Goal: Task Accomplishment & Management: Manage account settings

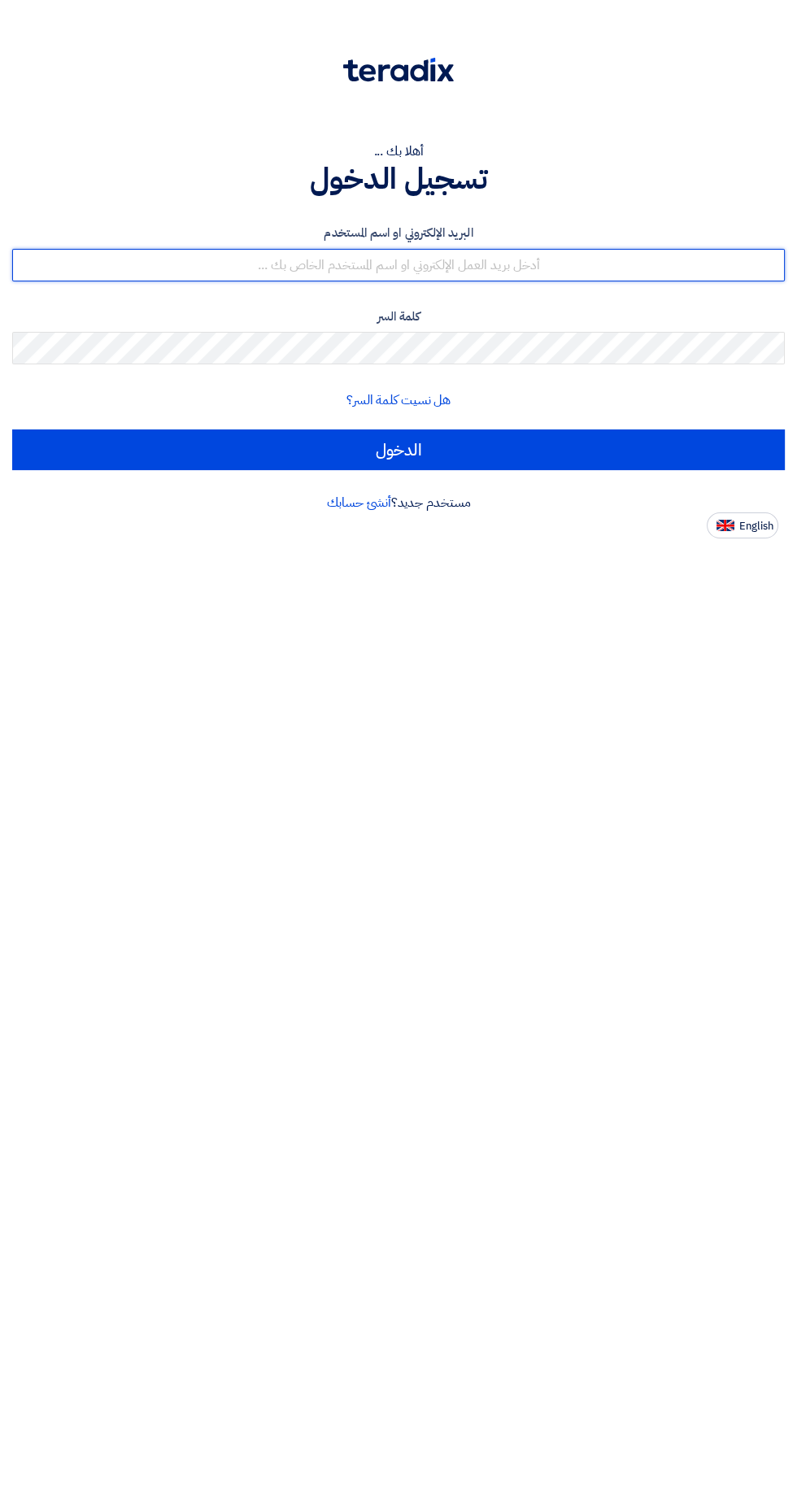
click at [655, 273] on input "text" at bounding box center [398, 265] width 773 height 32
type input "[EMAIL_ADDRESS][DOMAIN_NAME]"
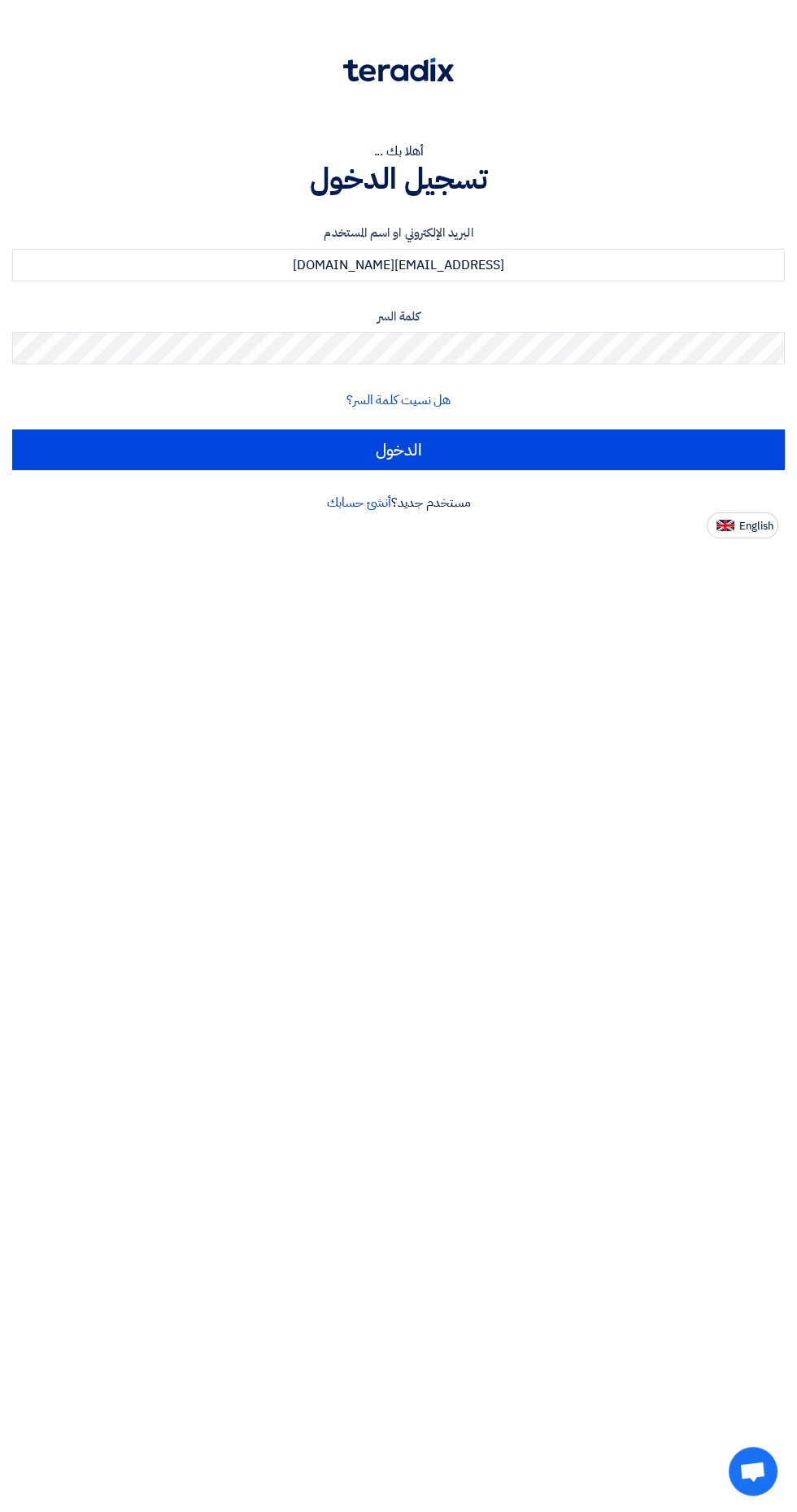
click at [13, 430] on input "الدخول" at bounding box center [398, 450] width 773 height 41
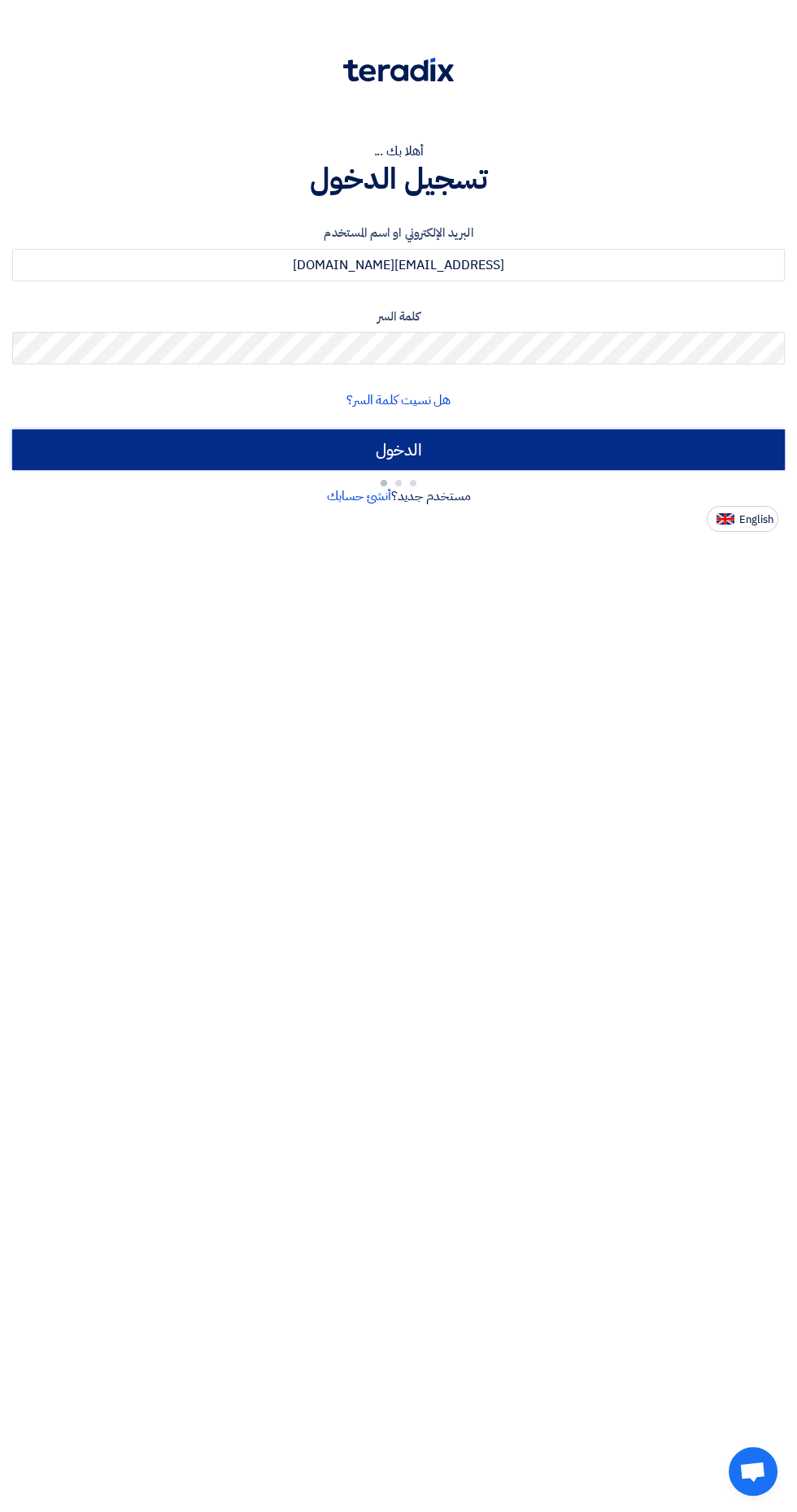
click at [413, 446] on input "الدخول" at bounding box center [398, 450] width 773 height 41
type input "Sign in"
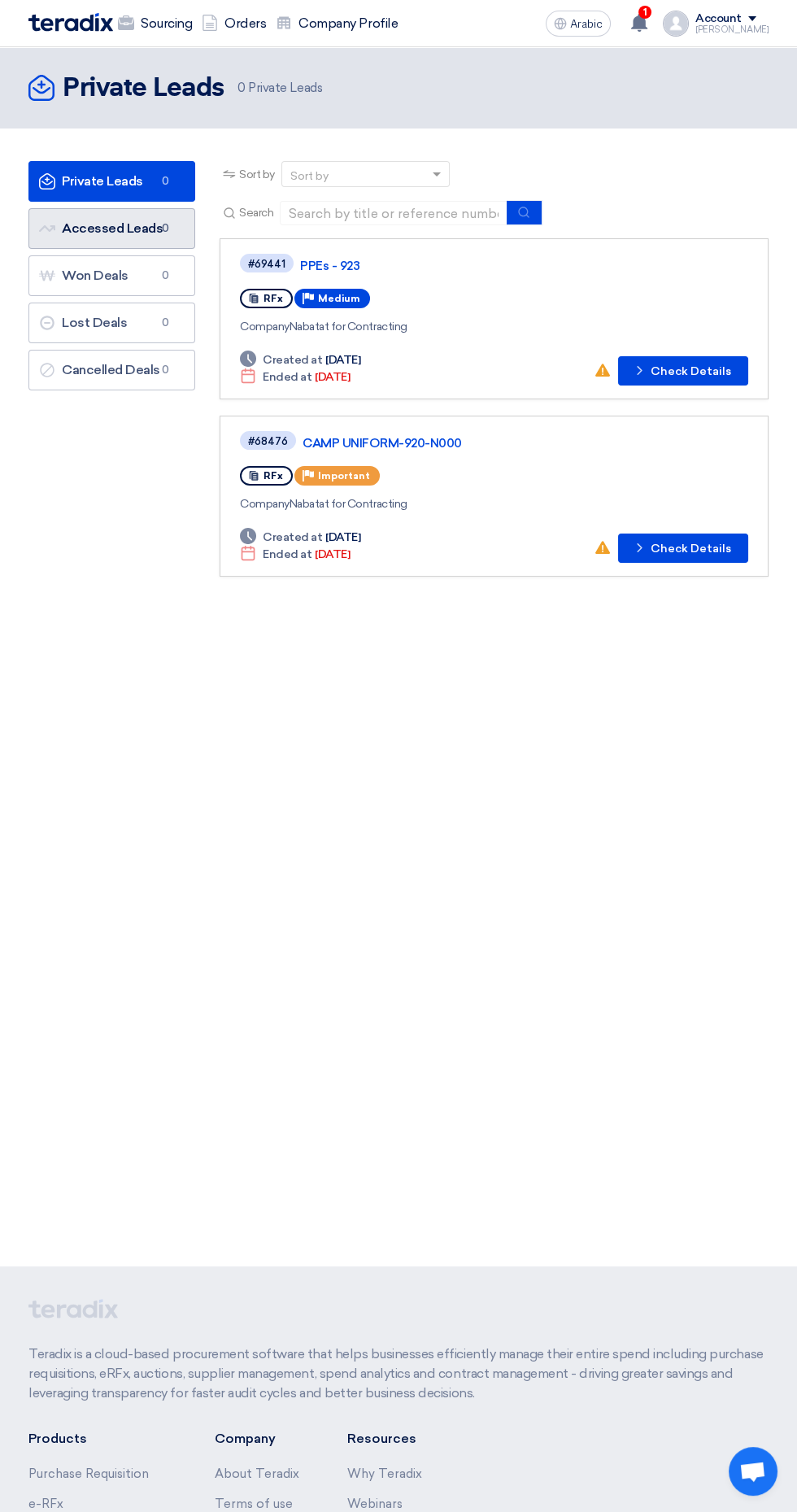
click at [156, 238] on link "Accessed Leads Accessed Leads 0" at bounding box center [112, 228] width 167 height 41
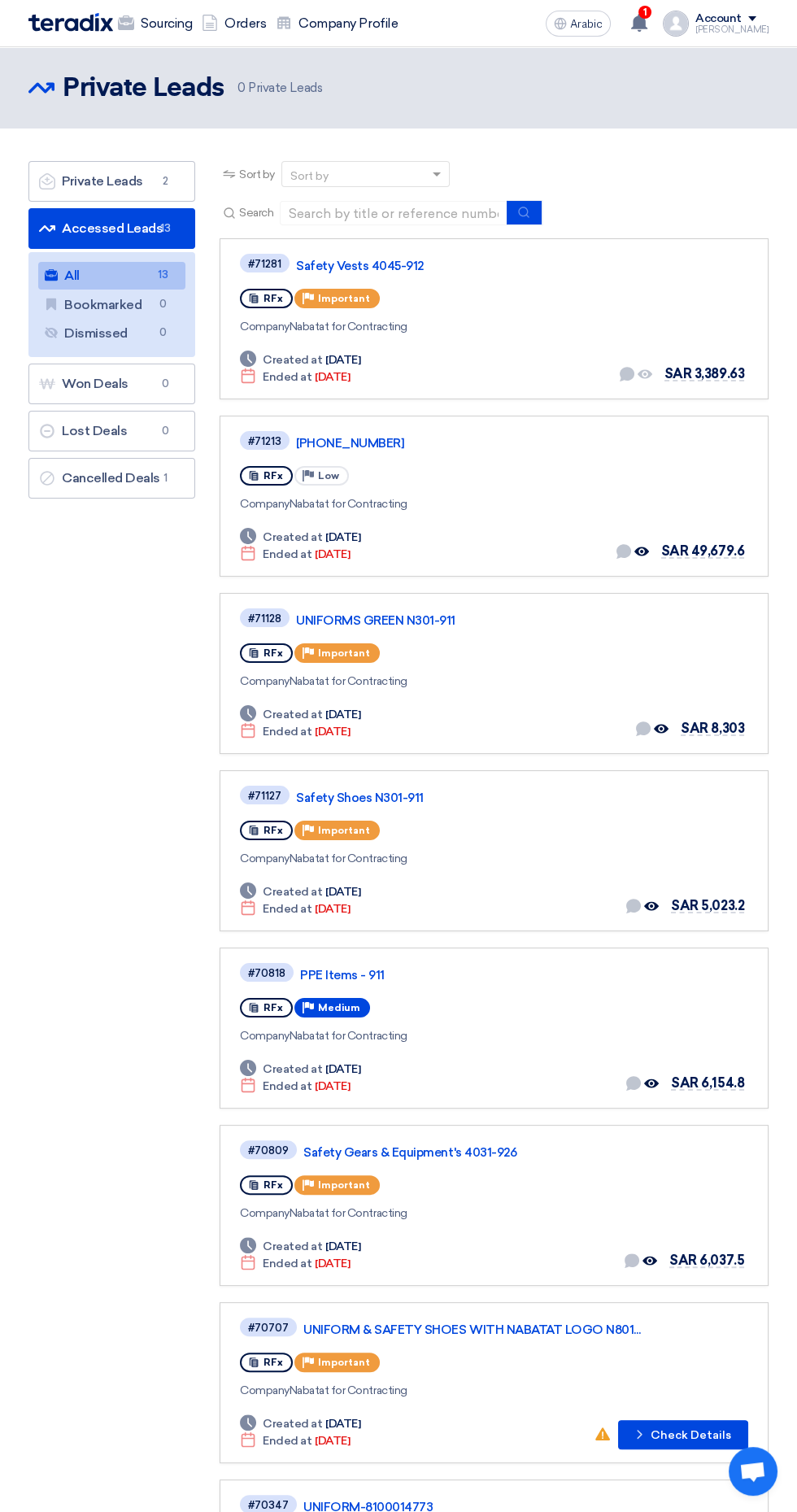
click at [382, 265] on font "Safety Vests 4045-912" at bounding box center [361, 266] width 128 height 14
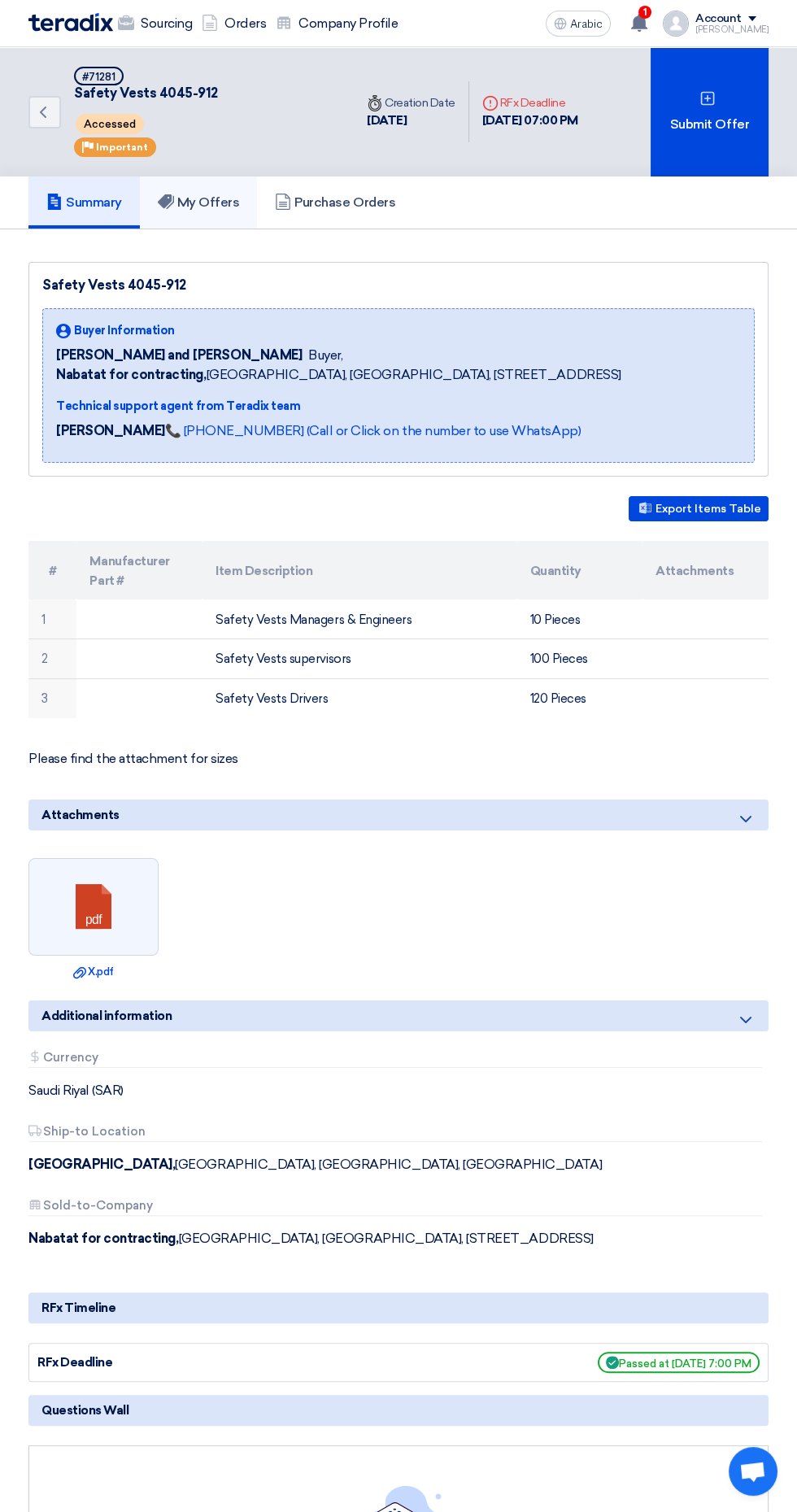
click at [216, 217] on link "My Offers" at bounding box center [198, 203] width 118 height 52
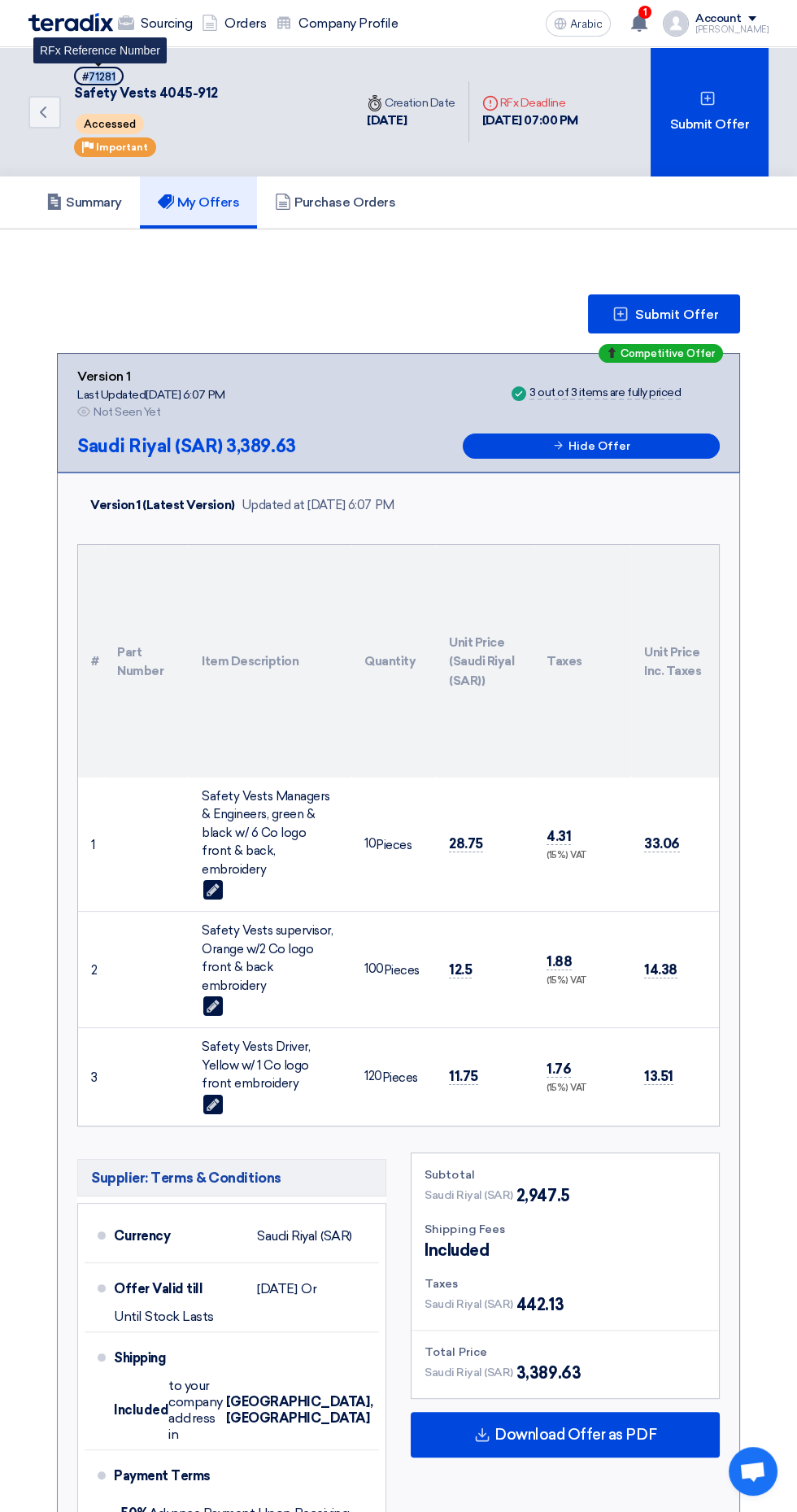
copy font "71281"
click at [38, 111] on icon "Back" at bounding box center [43, 113] width 20 height 20
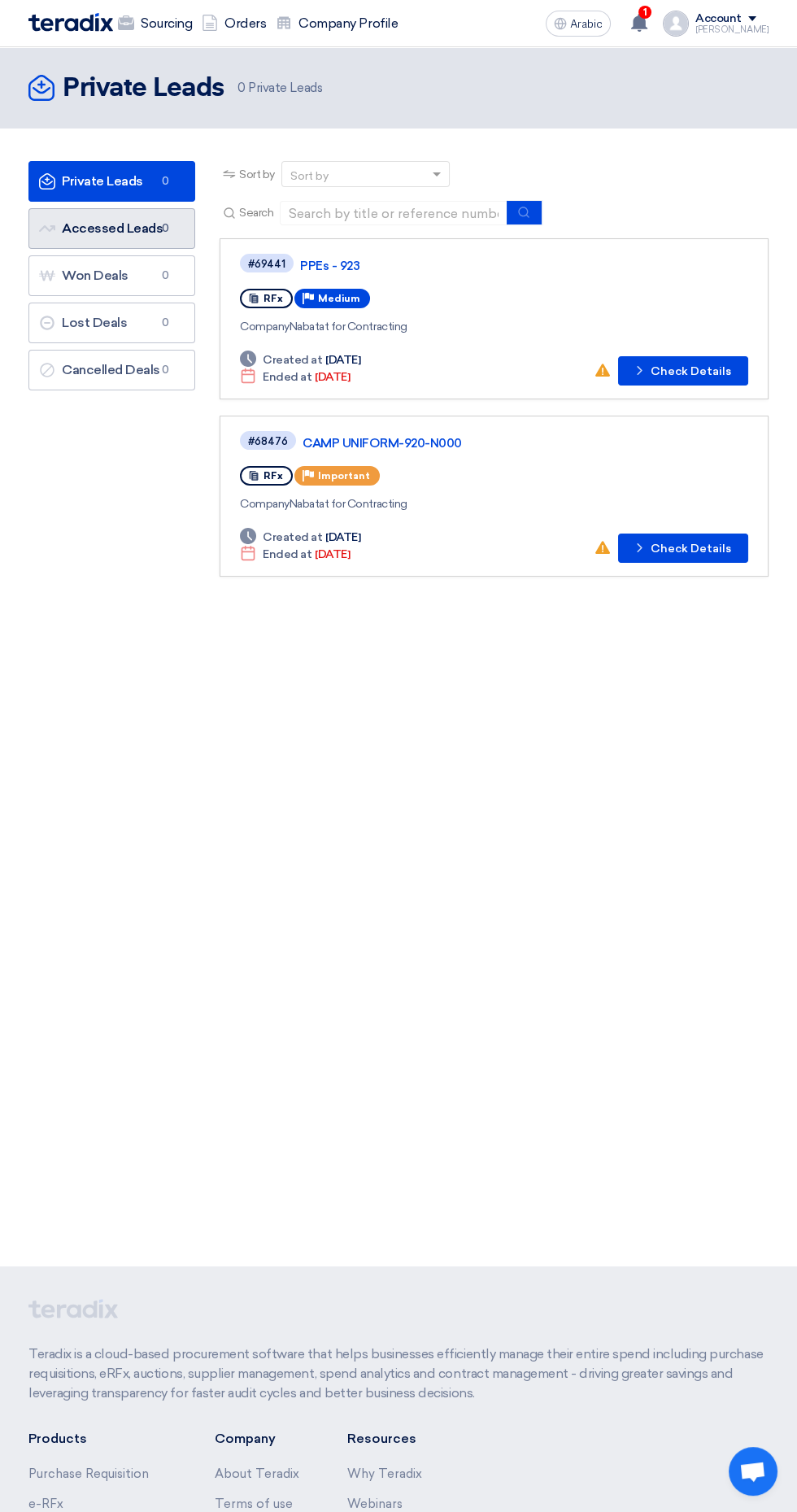
click at [97, 223] on font "Accessed Leads" at bounding box center [113, 228] width 101 height 15
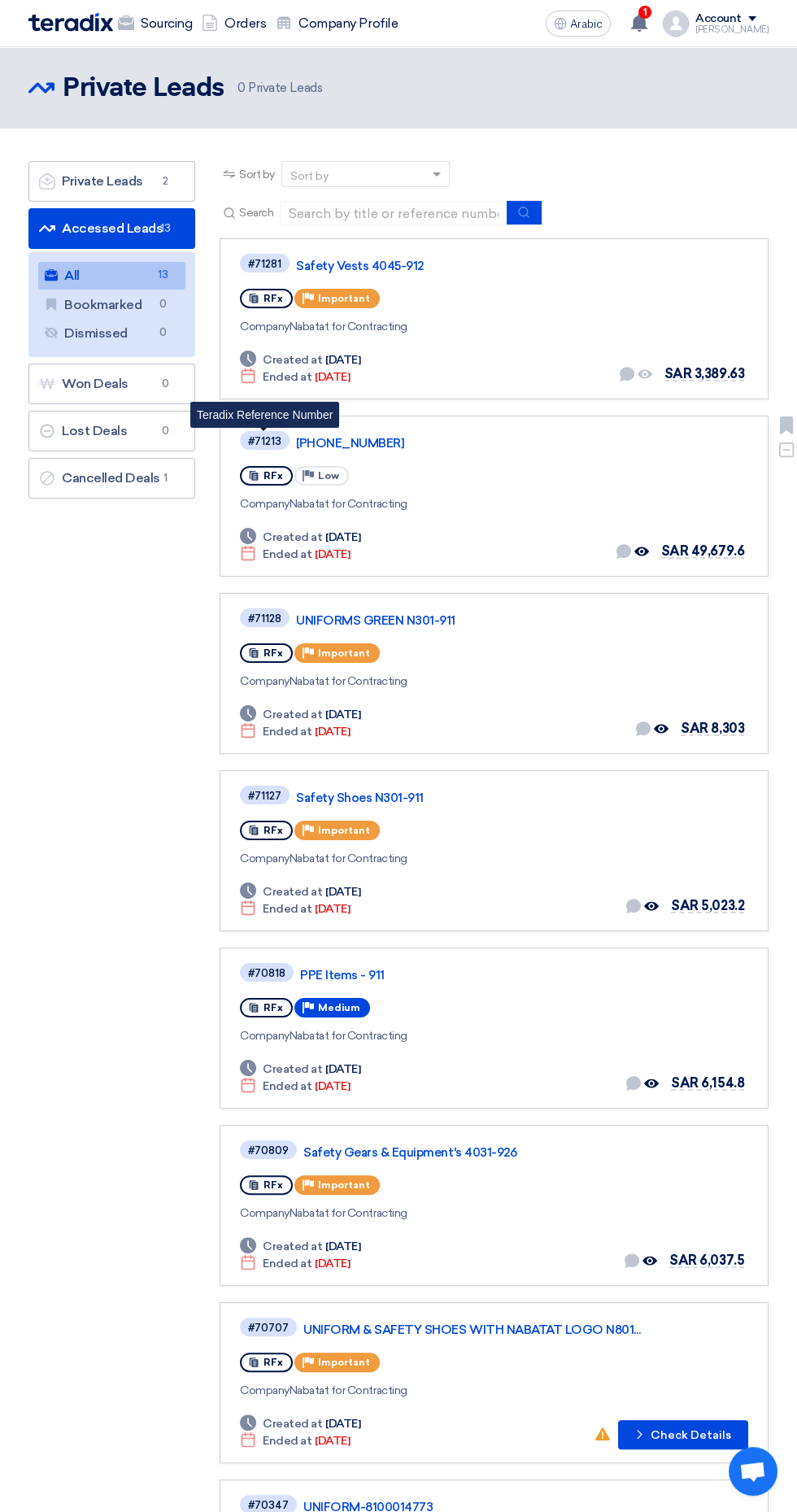
click at [391, 446] on font "[PHONE_NUMBER]" at bounding box center [351, 443] width 108 height 14
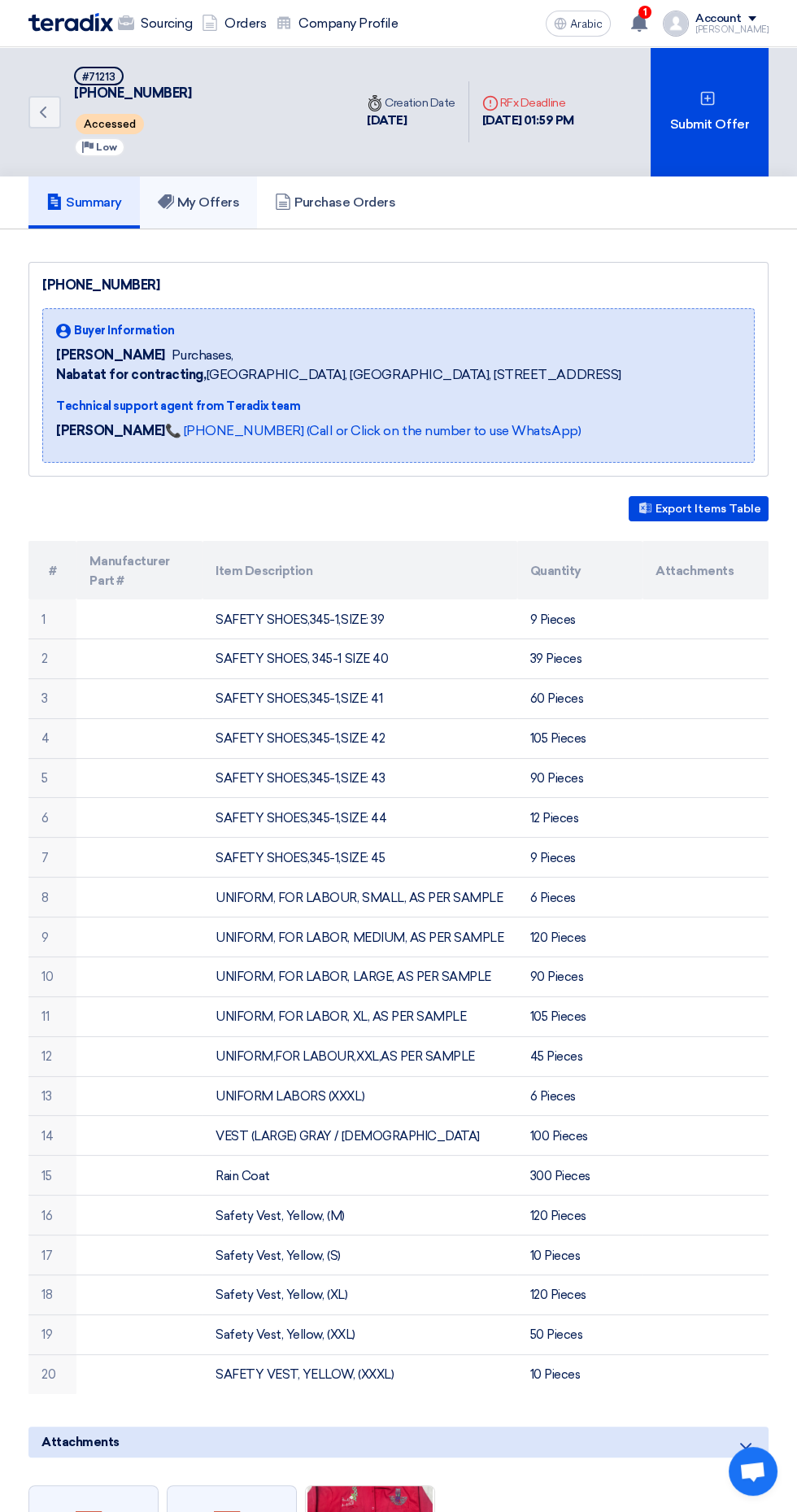
click at [200, 195] on font "My Offers" at bounding box center [208, 202] width 62 height 15
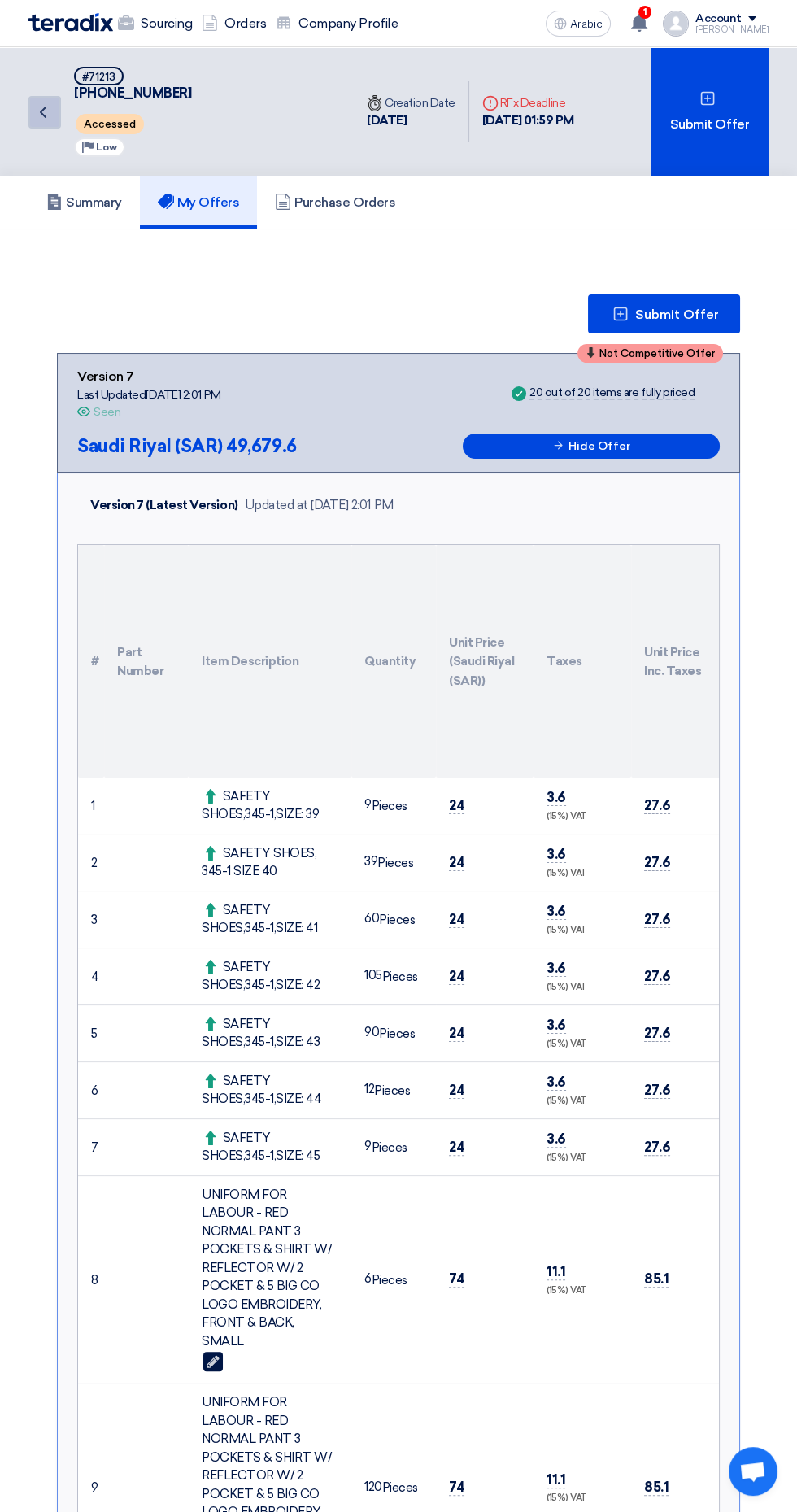
click at [44, 111] on icon "Back" at bounding box center [43, 113] width 20 height 20
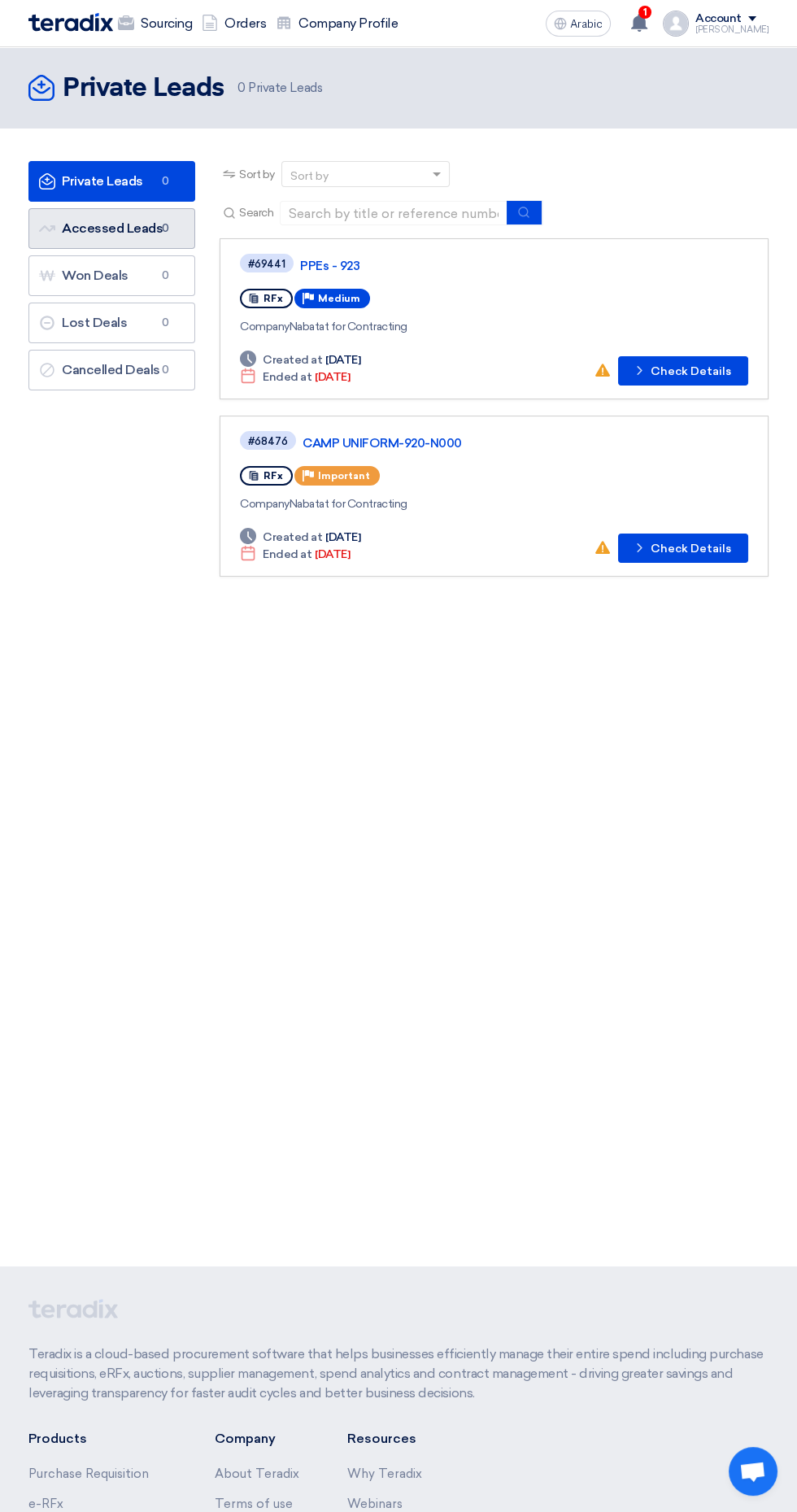
click at [136, 223] on font "Accessed Leads" at bounding box center [113, 228] width 101 height 15
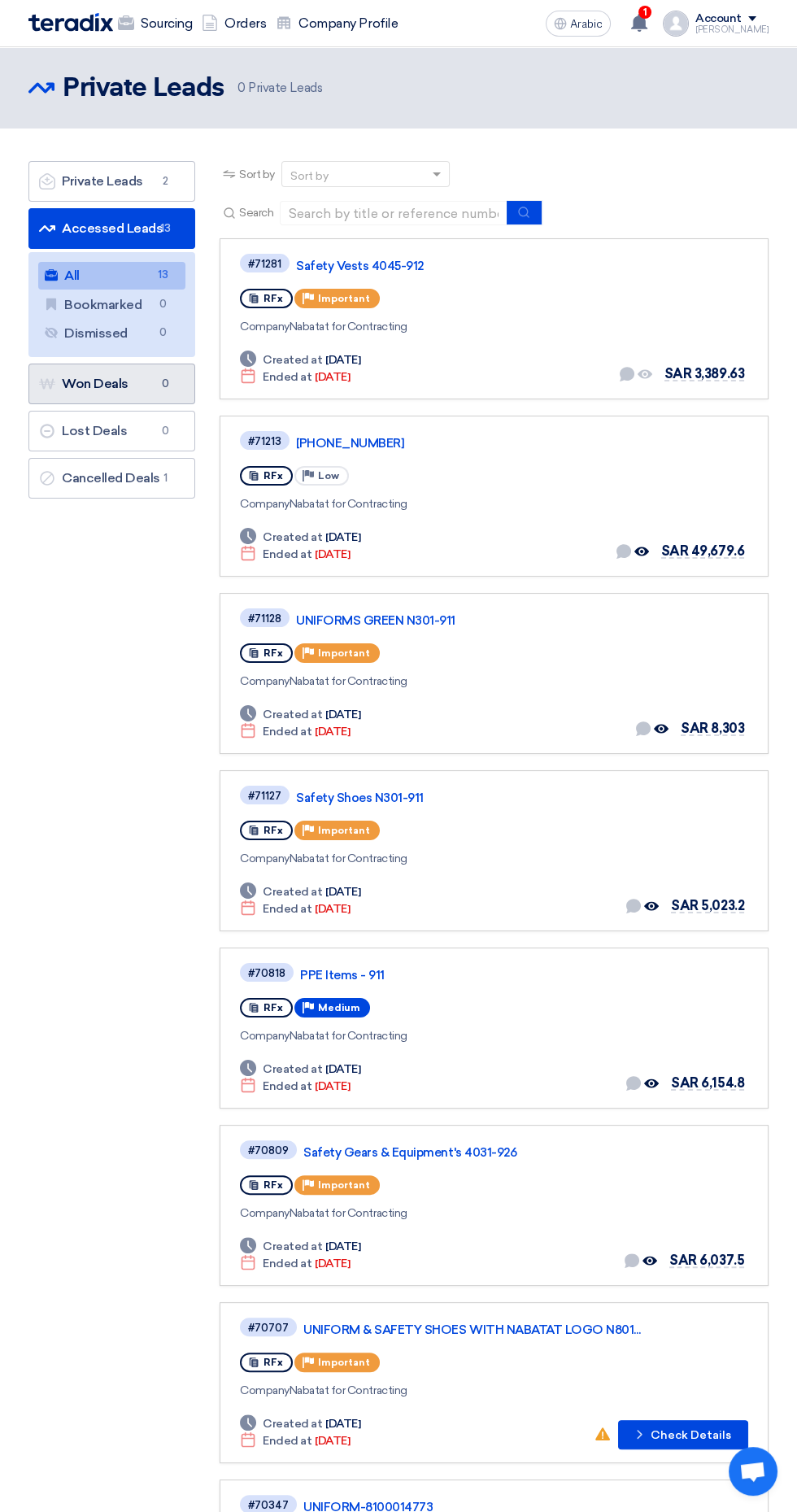
click at [120, 388] on font "Won Deals" at bounding box center [96, 383] width 67 height 15
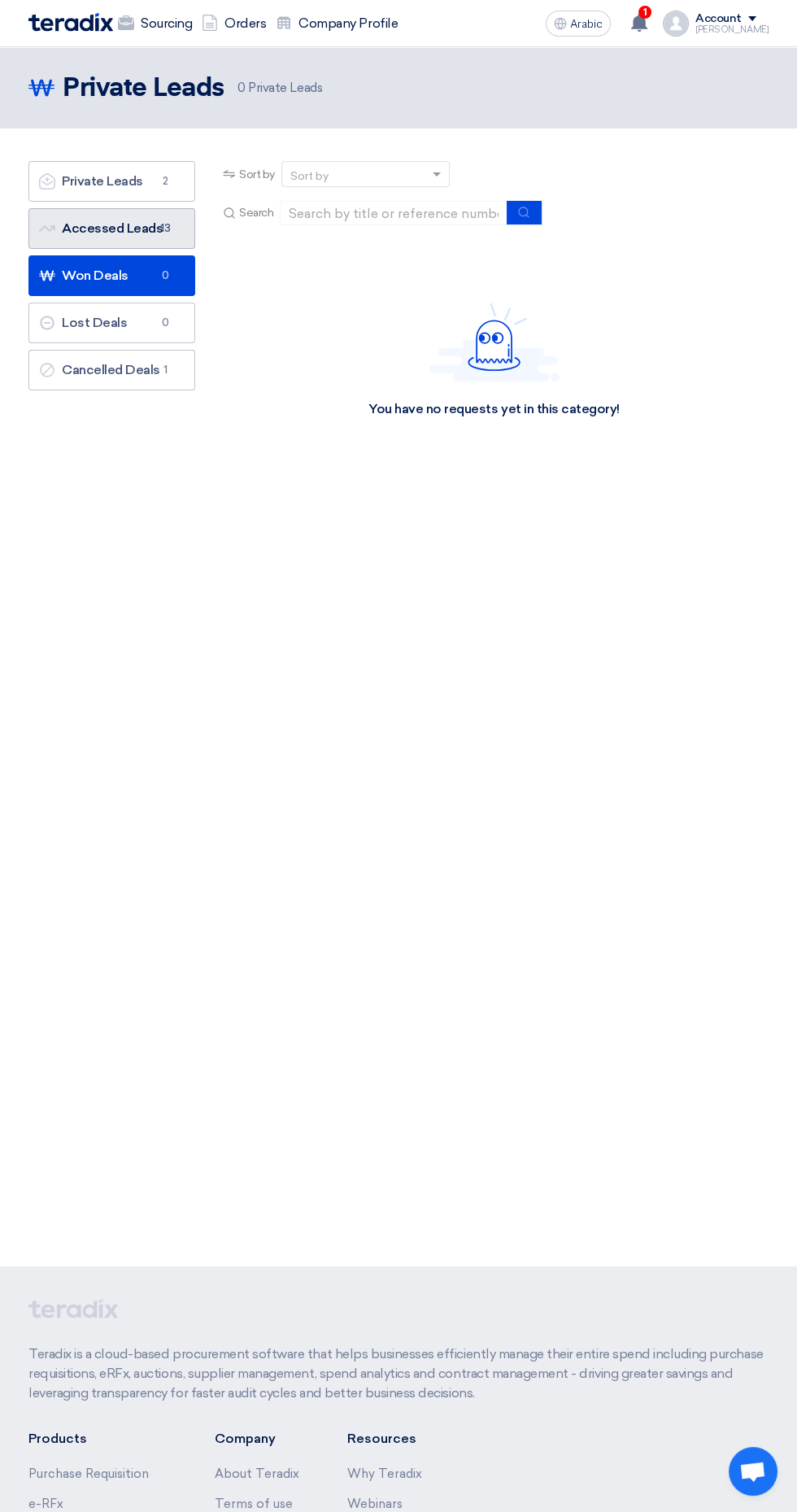
click at [152, 228] on font "Accessed Leads" at bounding box center [113, 228] width 101 height 15
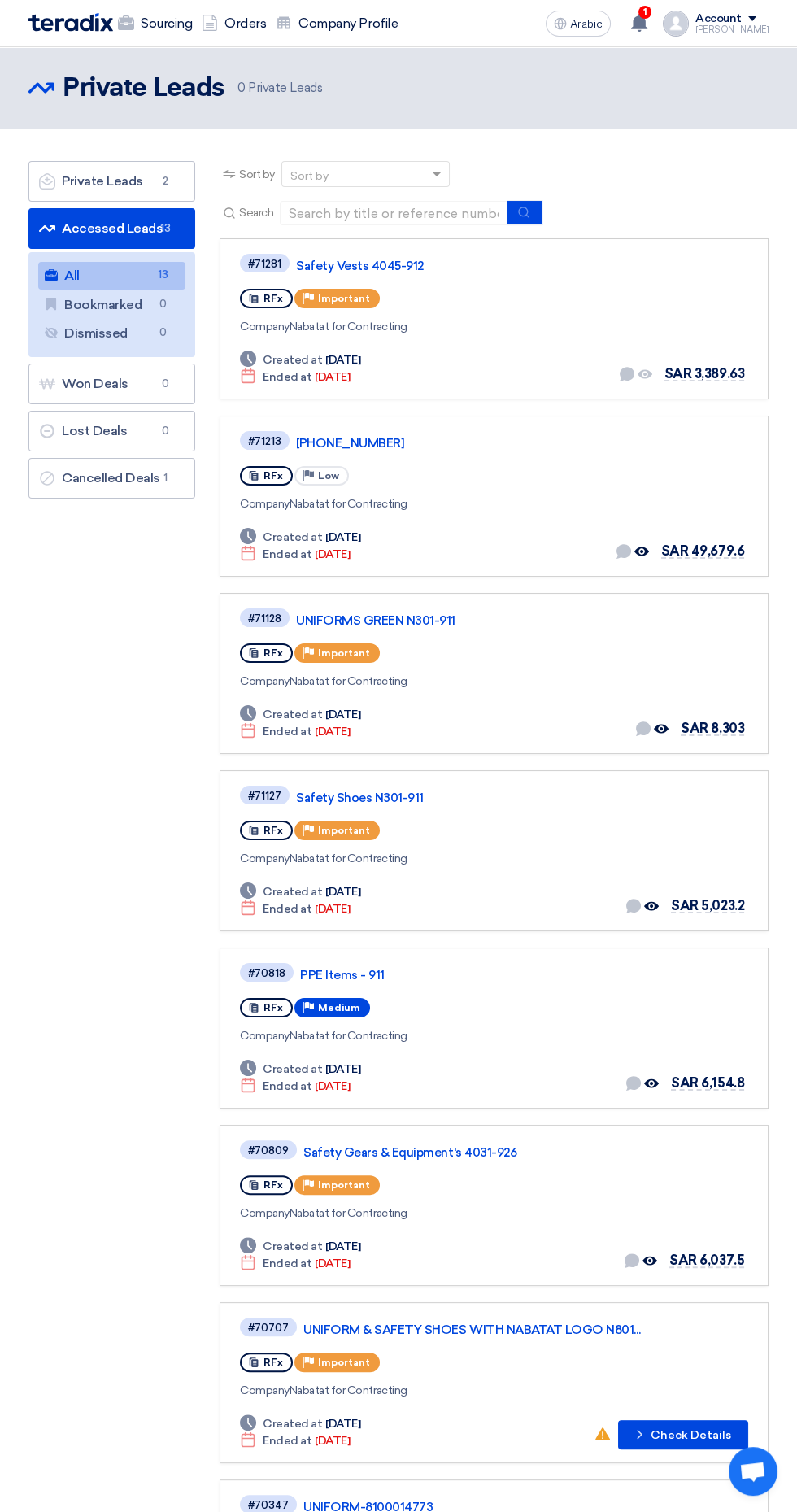
click at [414, 617] on font "UNIFORMS GREEN N301-911" at bounding box center [376, 620] width 160 height 14
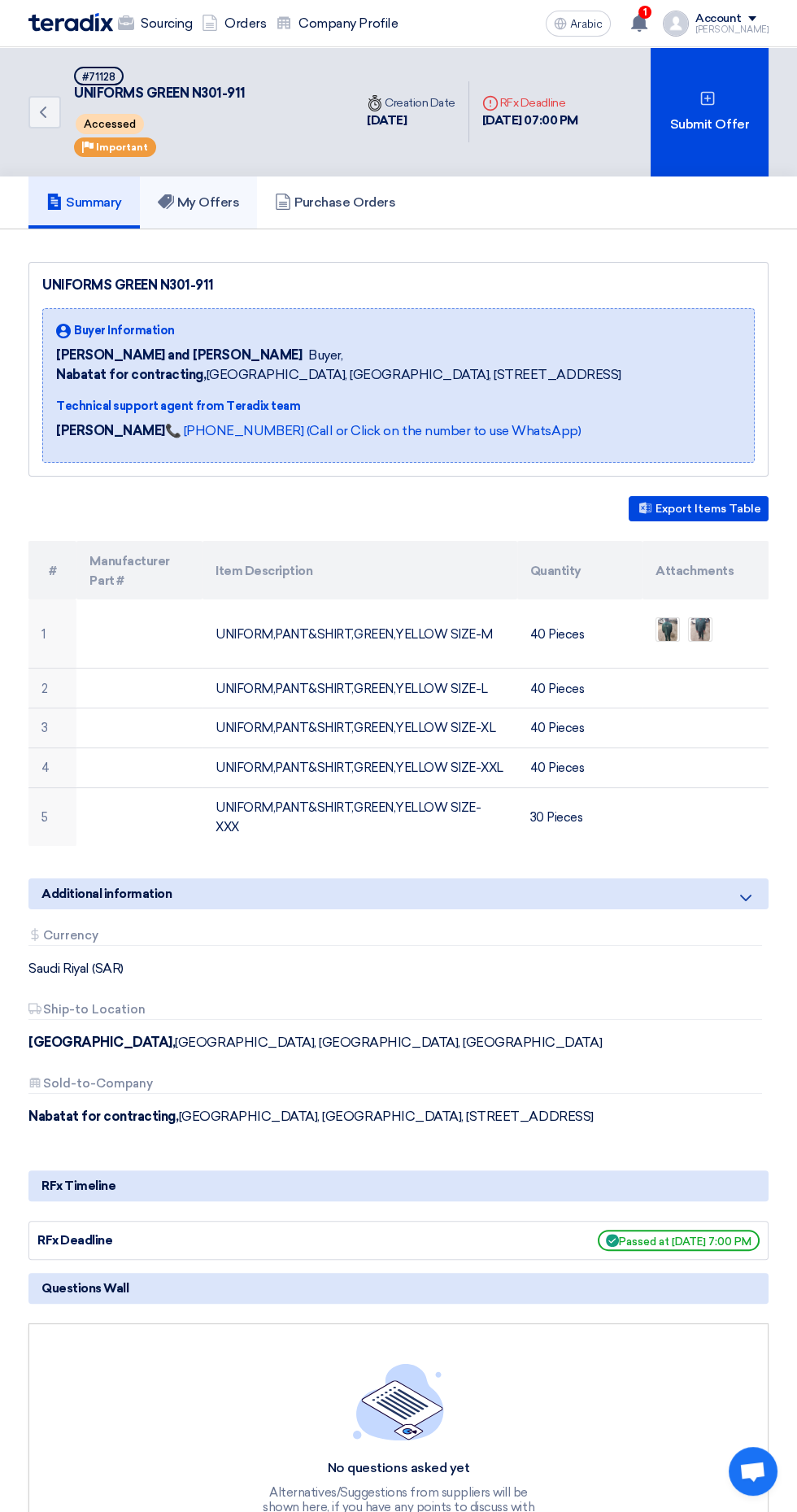
click at [197, 217] on link "My Offers" at bounding box center [198, 203] width 118 height 52
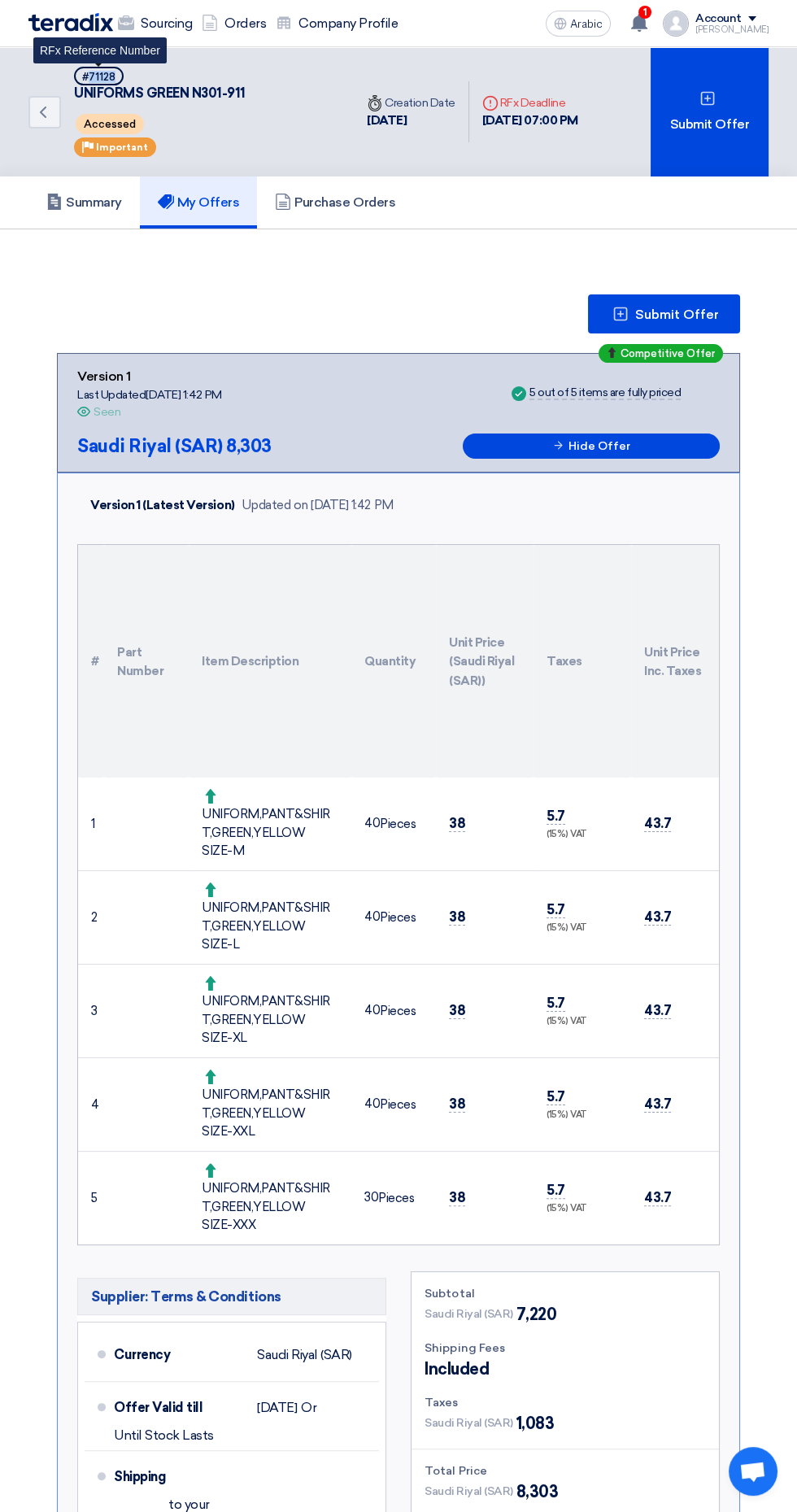
copy font "71128"
click at [33, 111] on icon "Back" at bounding box center [43, 113] width 20 height 20
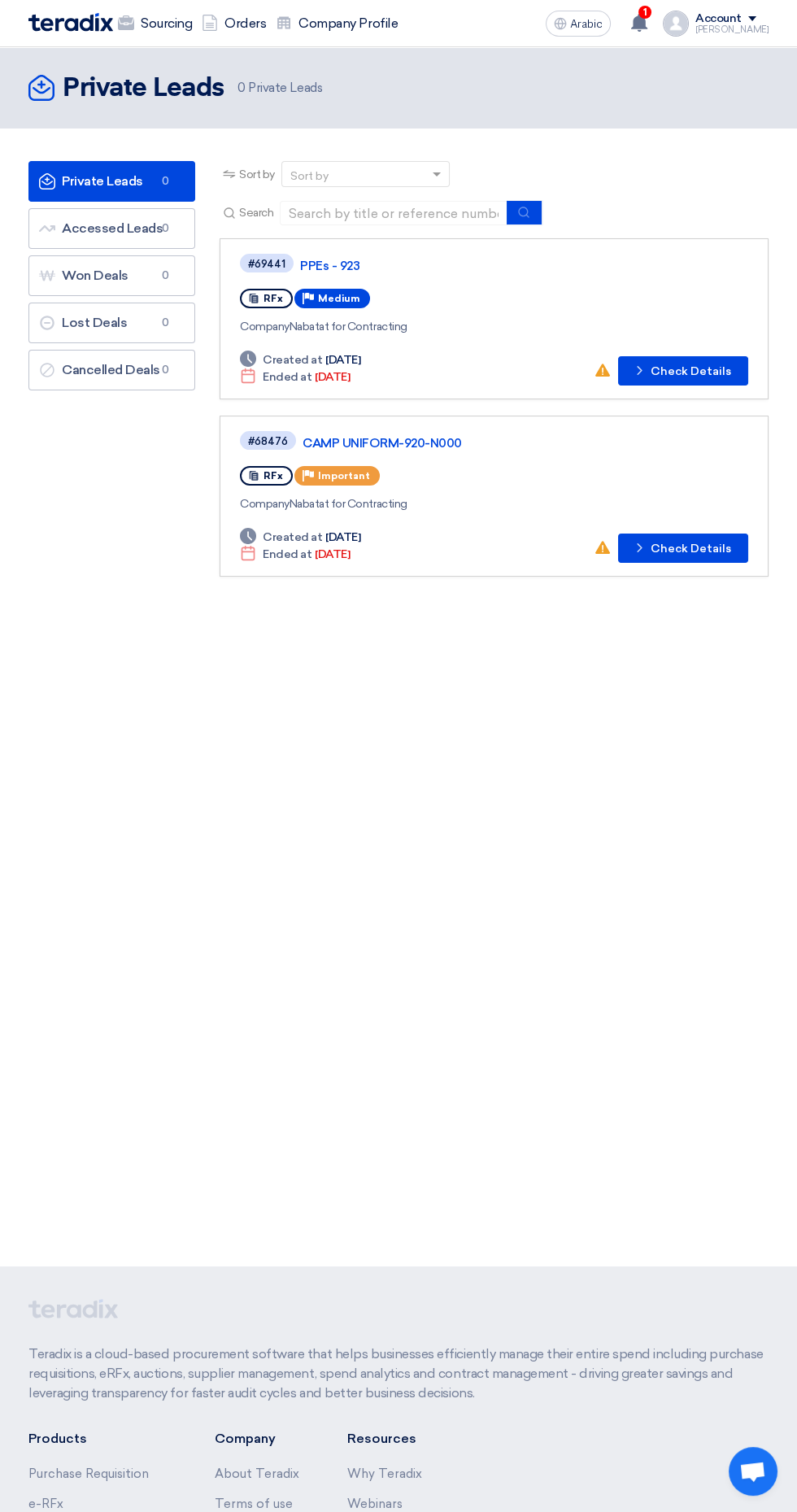
click at [5, 904] on div "Private Leads Private Leads 0 Private Leads" at bounding box center [398, 656] width 797 height 1219
